Goal: Find specific page/section: Find specific page/section

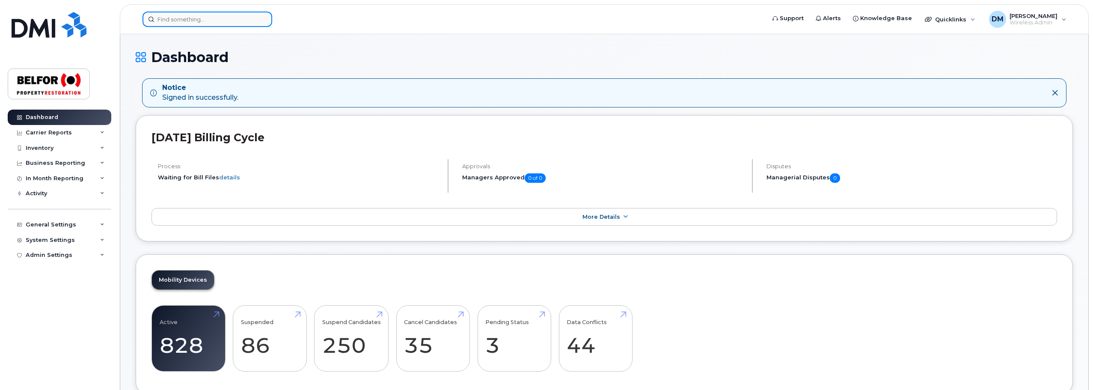
click at [186, 21] on input at bounding box center [207, 19] width 130 height 15
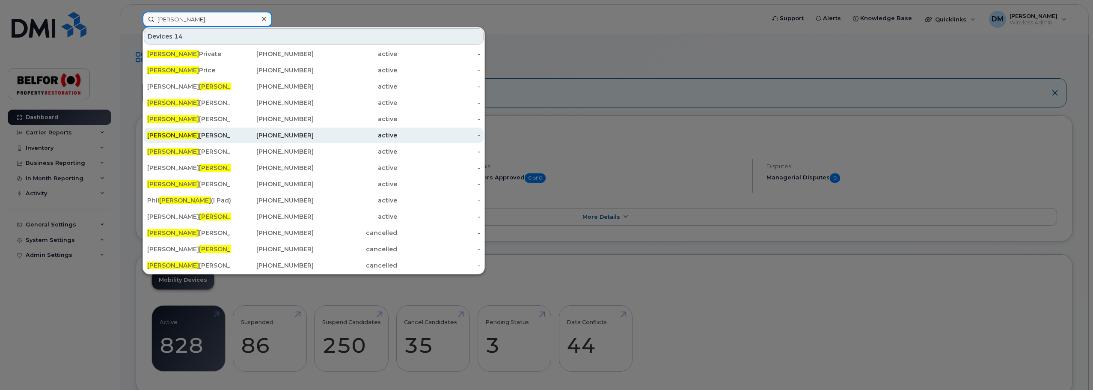
type input "[PERSON_NAME]"
click at [231, 130] on div "[PERSON_NAME]" at bounding box center [272, 135] width 83 height 15
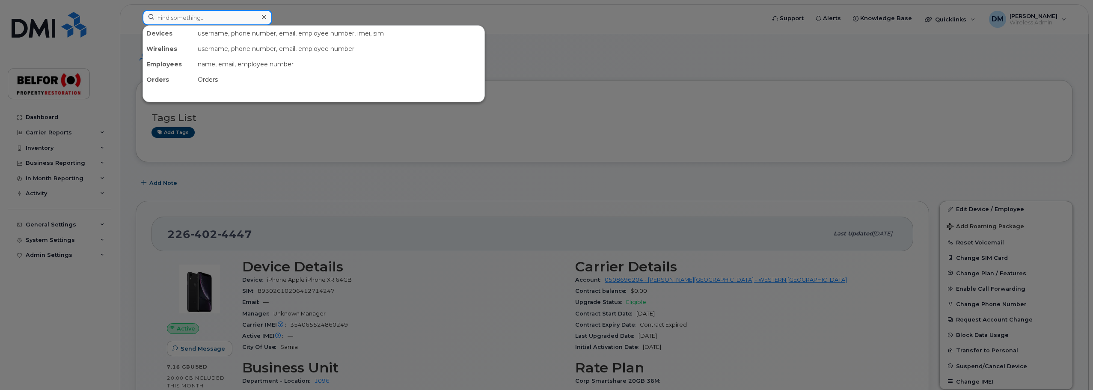
click at [202, 11] on input at bounding box center [207, 17] width 130 height 15
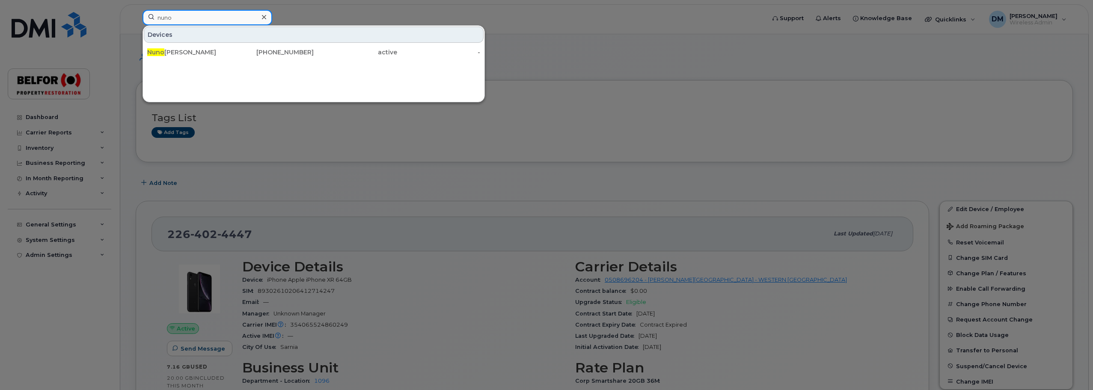
type input "nuno"
